Goal: Task Accomplishment & Management: Manage account settings

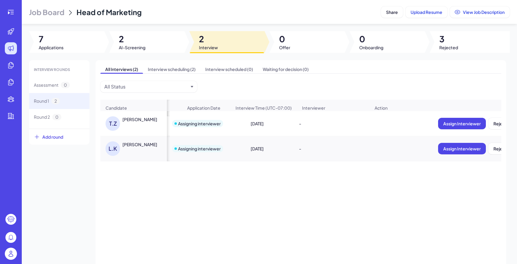
scroll to position [0, 63]
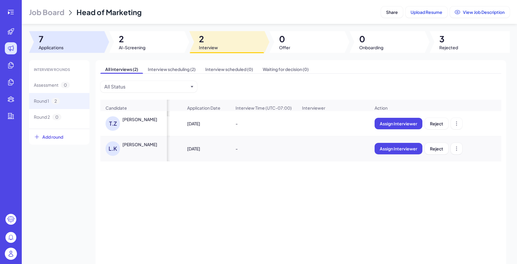
click at [55, 51] on div at bounding box center [66, 42] width 75 height 22
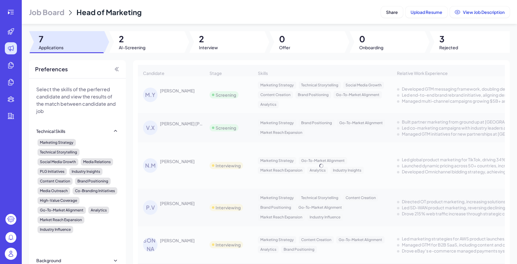
click at [58, 17] on span "Job Board" at bounding box center [46, 12] width 35 height 10
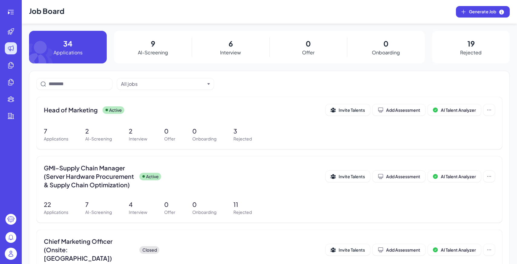
click at [11, 256] on img at bounding box center [11, 254] width 12 height 12
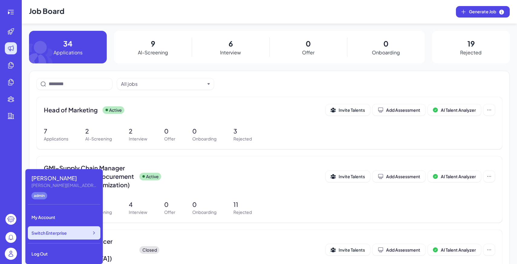
click at [68, 232] on div "Switch Enterprise" at bounding box center [64, 232] width 73 height 13
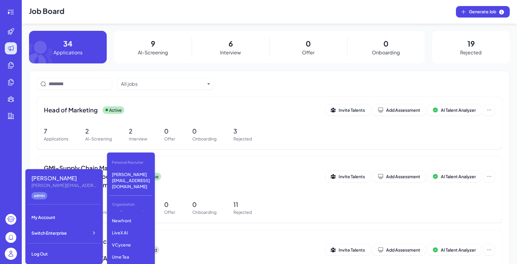
scroll to position [81, 0]
click at [132, 214] on p "Newfront" at bounding box center [130, 219] width 43 height 11
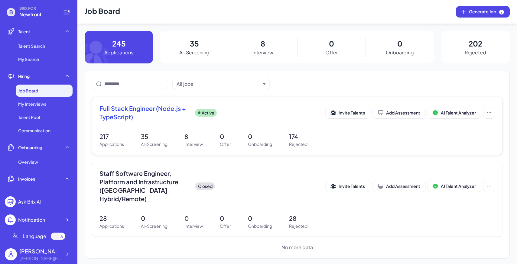
click at [189, 129] on div "Full Stack Engineer (Node.js + TypeScript) Active Invite Talents Add Assessment…" at bounding box center [297, 126] width 410 height 58
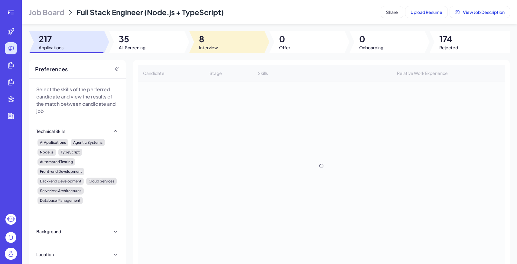
click at [238, 44] on div at bounding box center [226, 42] width 75 height 22
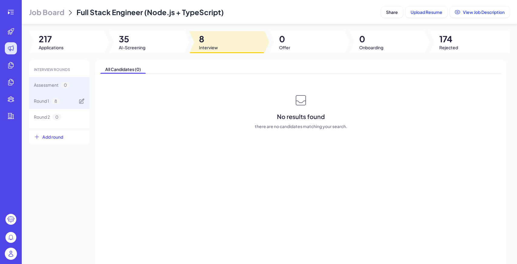
click at [64, 98] on div "Round 1 8" at bounding box center [59, 101] width 60 height 16
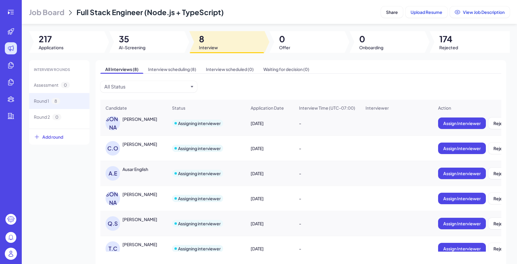
scroll to position [29, 0]
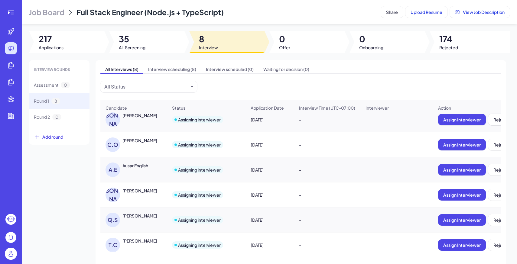
click at [142, 150] on div "C.O CHRISTOS OTAROLA" at bounding box center [136, 144] width 62 height 15
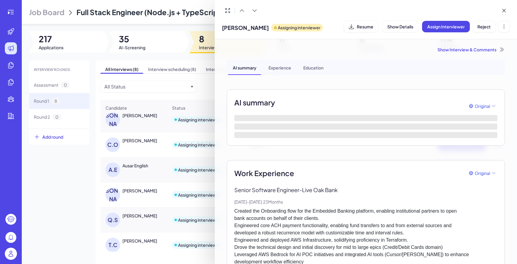
click at [456, 47] on div "Show Interview & Comments" at bounding box center [366, 50] width 278 height 6
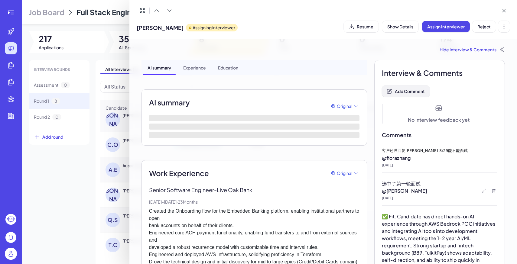
click at [404, 94] on button "Add Comment" at bounding box center [406, 90] width 48 height 11
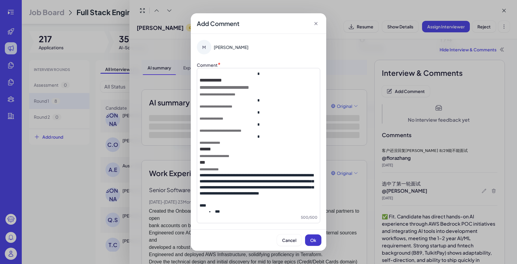
click at [318, 243] on button "Ok" at bounding box center [313, 239] width 16 height 11
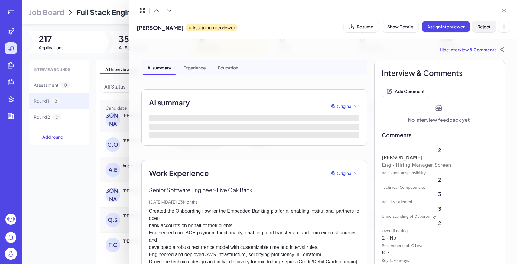
click at [479, 28] on span "Reject" at bounding box center [483, 26] width 13 height 5
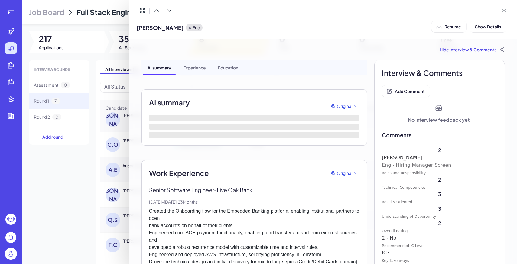
click at [55, 182] on div at bounding box center [258, 132] width 517 height 264
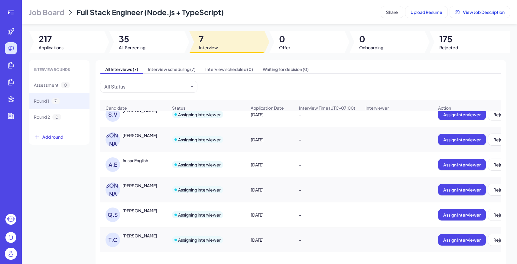
scroll to position [35, 0]
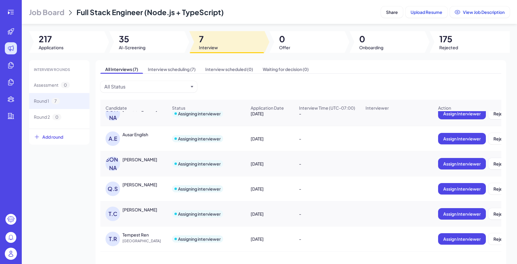
click at [53, 13] on span "Job Board" at bounding box center [46, 12] width 35 height 10
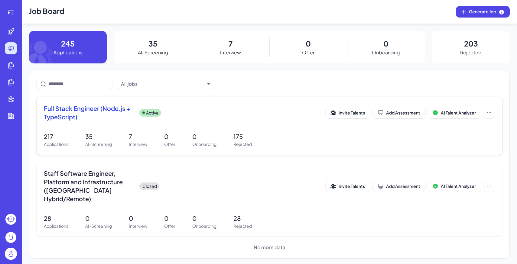
click at [216, 135] on p "0" at bounding box center [204, 136] width 24 height 9
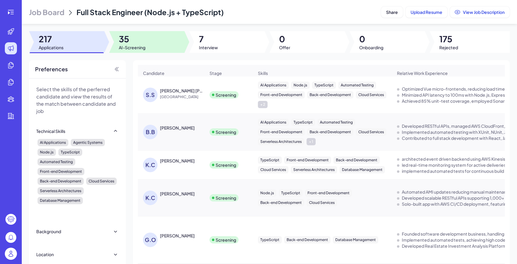
click at [147, 41] on div at bounding box center [146, 42] width 75 height 22
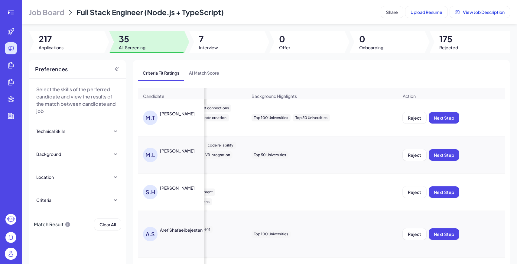
scroll to position [0, 290]
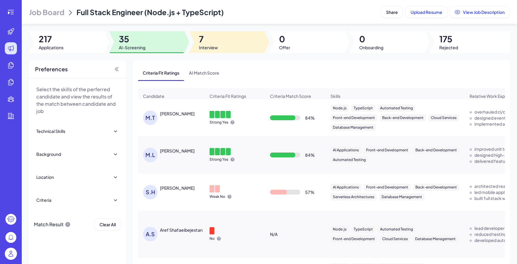
click at [224, 35] on div at bounding box center [226, 42] width 75 height 22
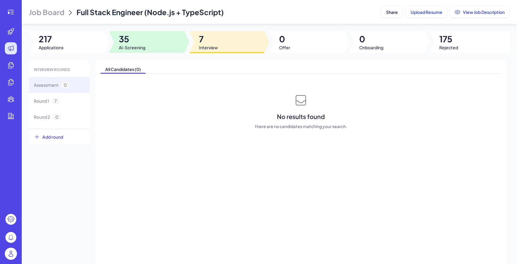
click at [146, 48] on div at bounding box center [146, 42] width 75 height 22
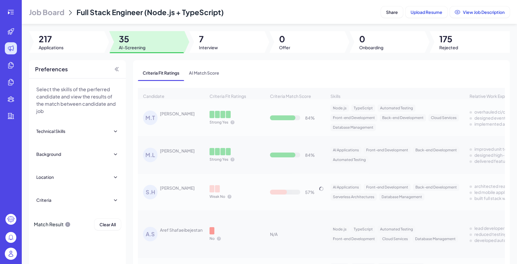
click at [102, 50] on div at bounding box center [66, 42] width 75 height 22
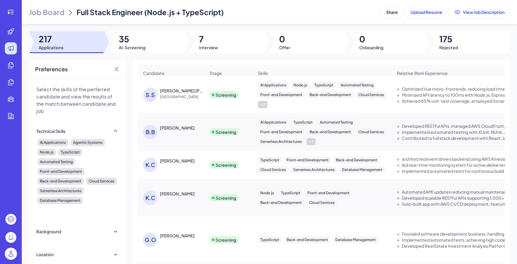
click at [15, 255] on img at bounding box center [11, 254] width 12 height 12
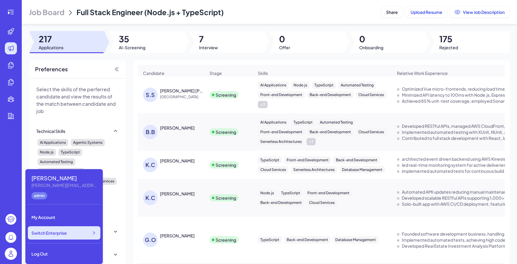
click at [67, 235] on div "Switch Enterprise" at bounding box center [64, 232] width 73 height 13
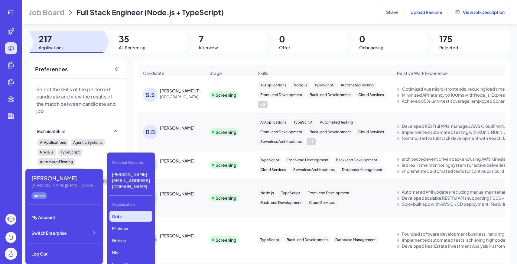
click at [130, 211] on p "Gobi" at bounding box center [130, 216] width 43 height 11
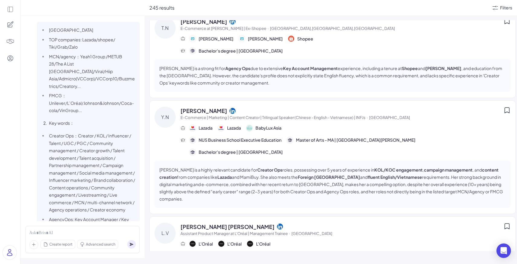
scroll to position [1853, 0]
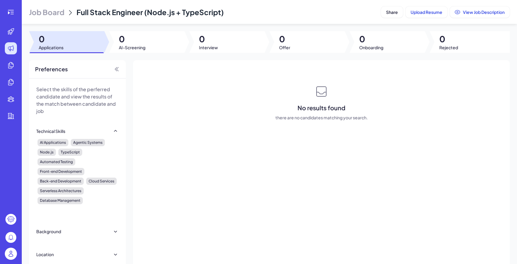
click at [61, 15] on span "Job Board" at bounding box center [46, 12] width 35 height 10
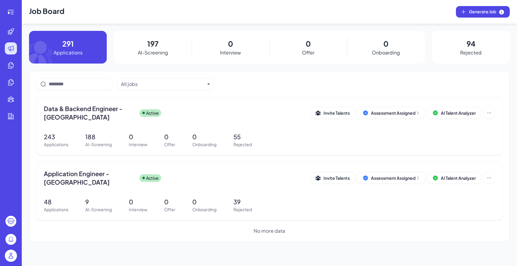
click at [9, 252] on img at bounding box center [11, 255] width 12 height 12
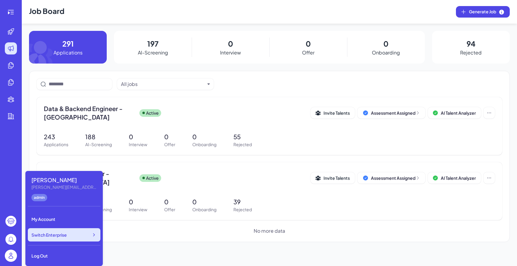
click at [54, 233] on span "Switch Enterprise" at bounding box center [48, 234] width 35 height 6
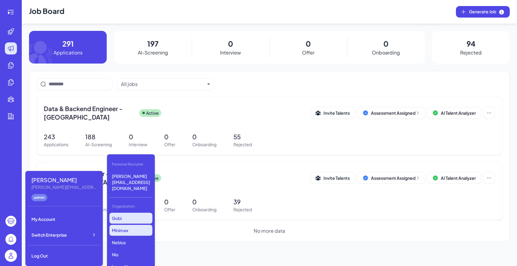
click at [130, 224] on p "Minimax" at bounding box center [130, 229] width 43 height 11
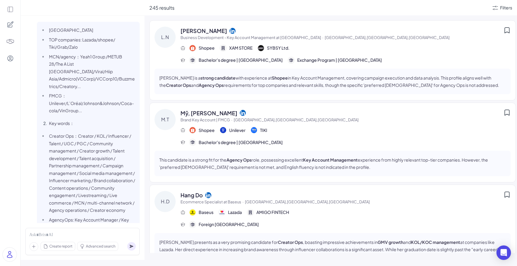
scroll to position [1853, 0]
